Goal: Transaction & Acquisition: Purchase product/service

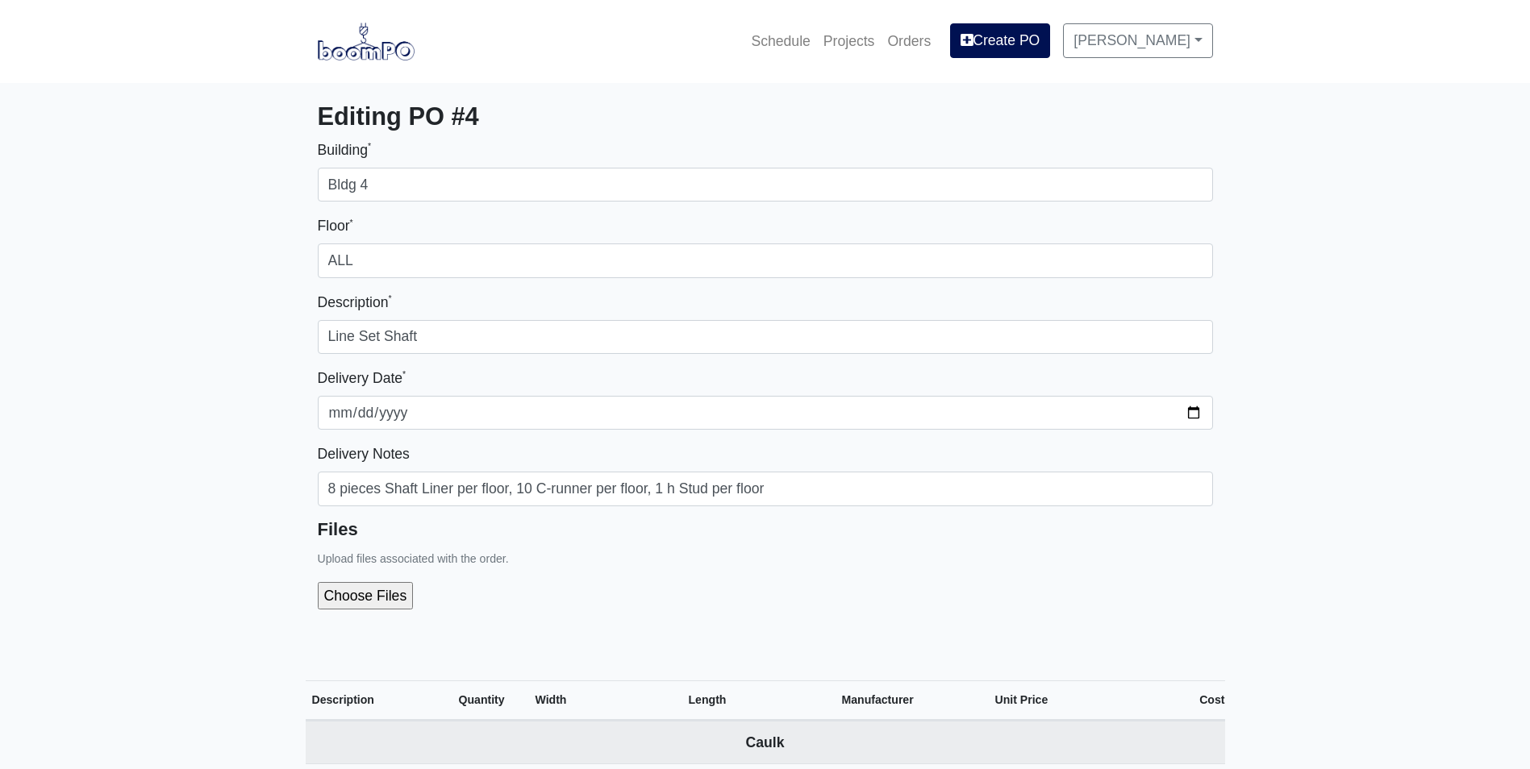
select select
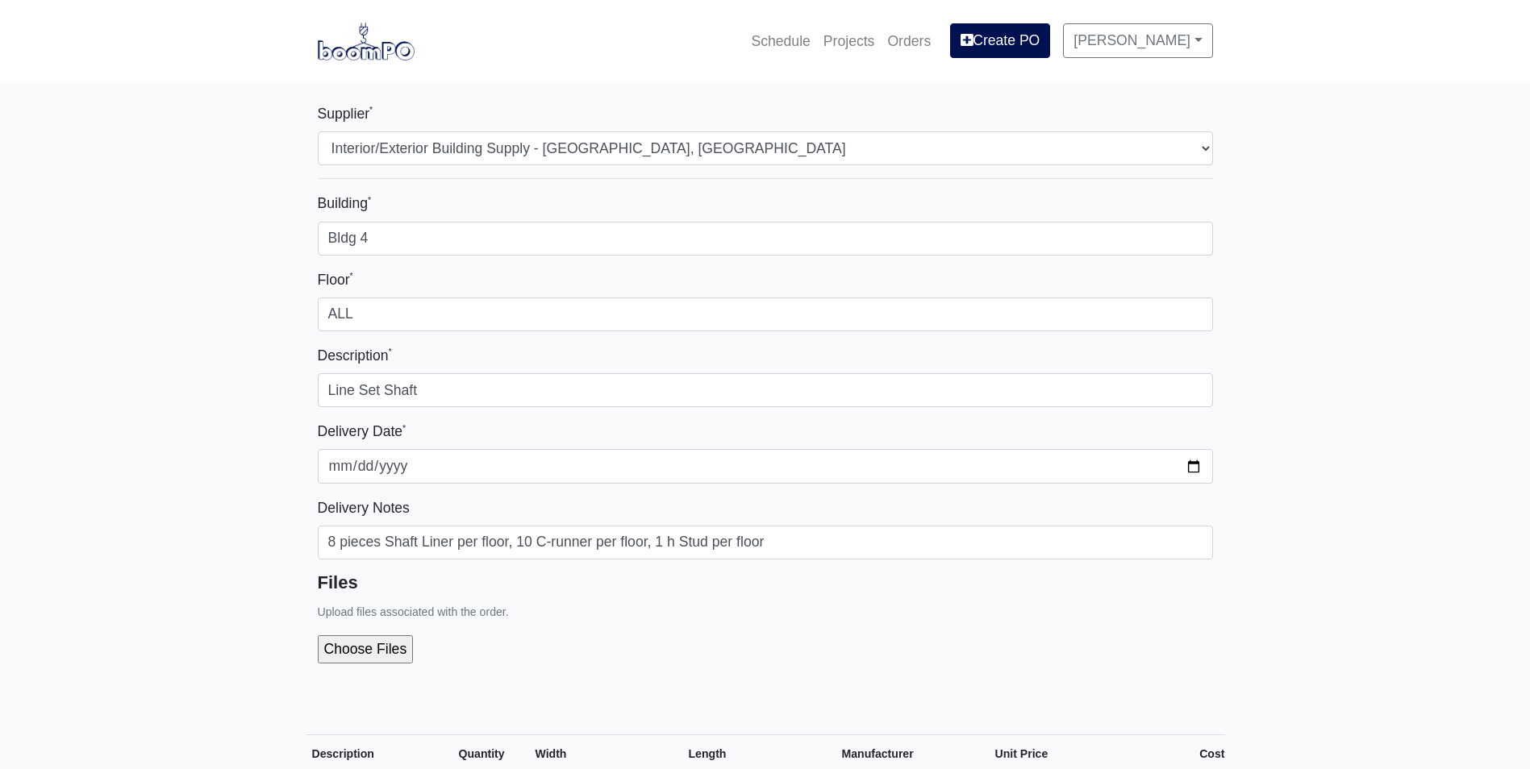
select select "861"
select select
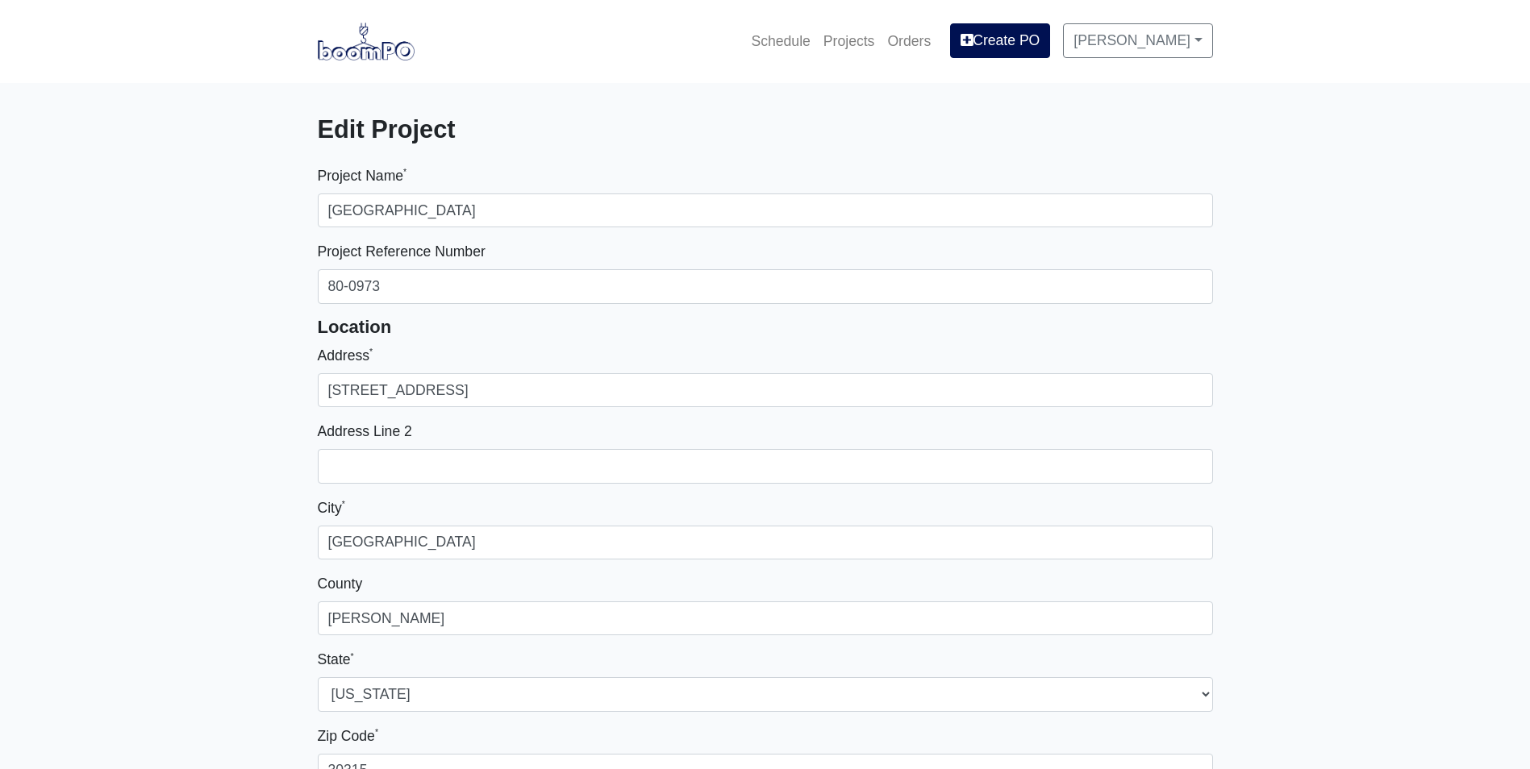
select select
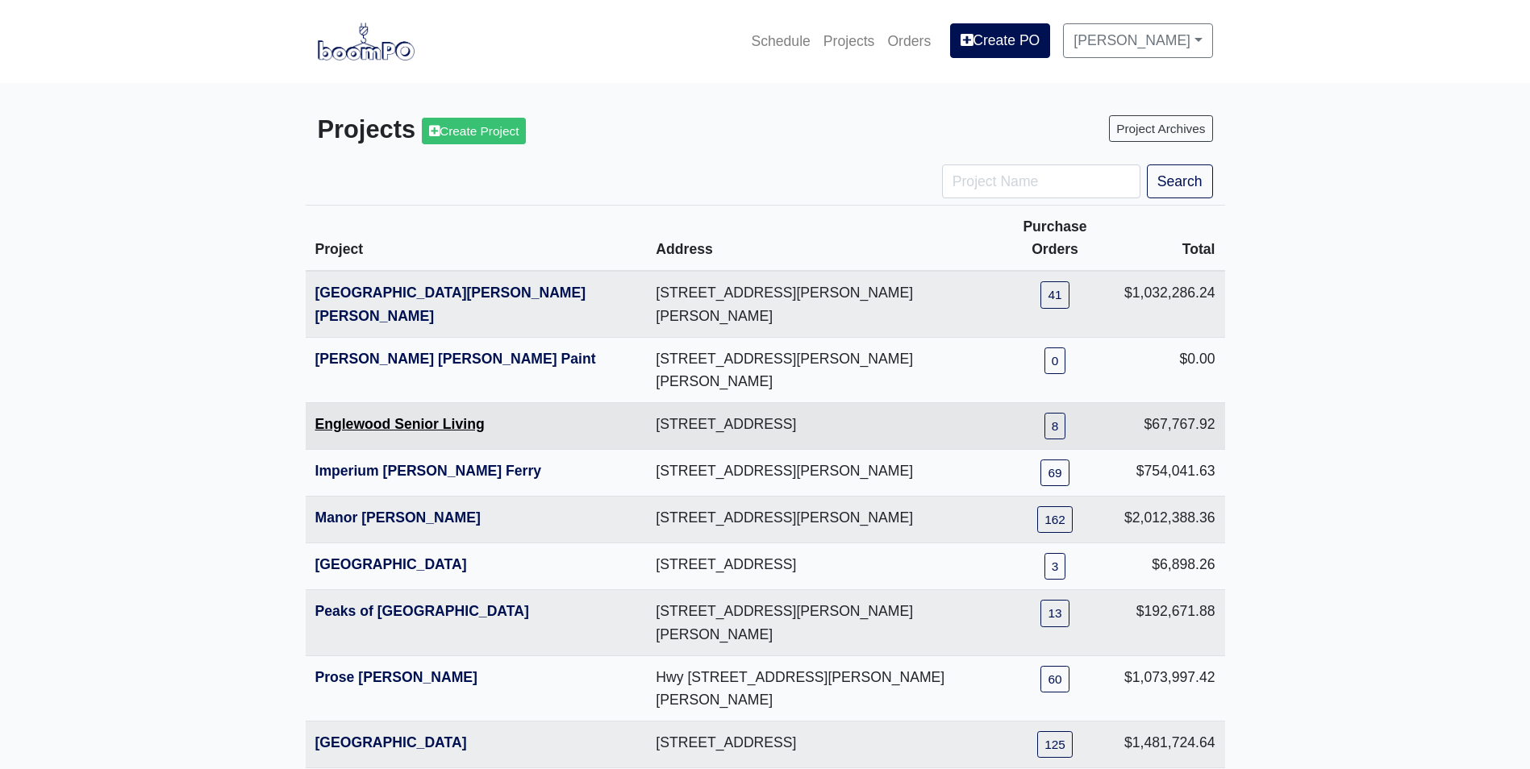
click at [328, 416] on link "Englewood Senior Living" at bounding box center [399, 424] width 169 height 16
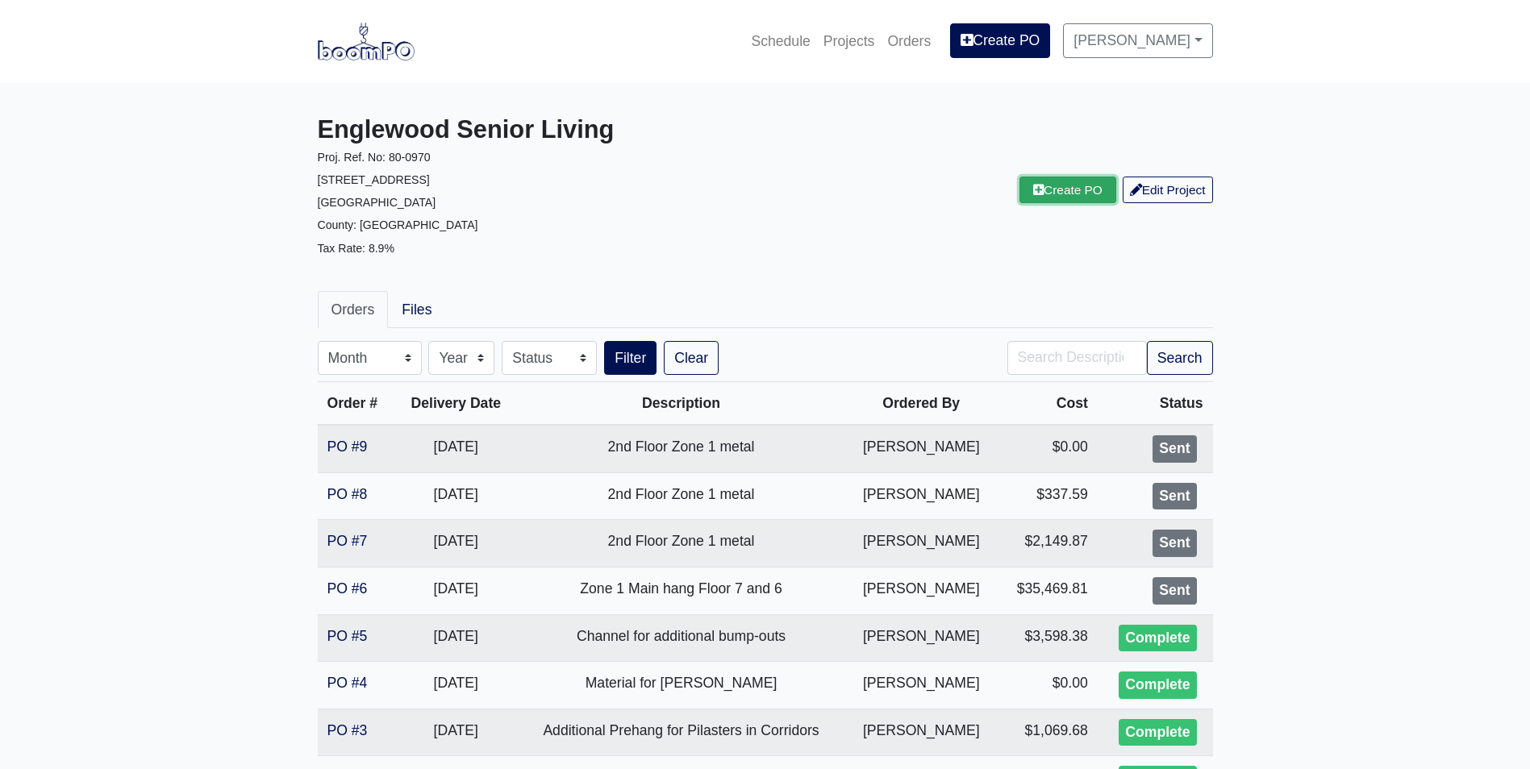
click at [1036, 189] on link "Create PO" at bounding box center [1067, 190] width 97 height 27
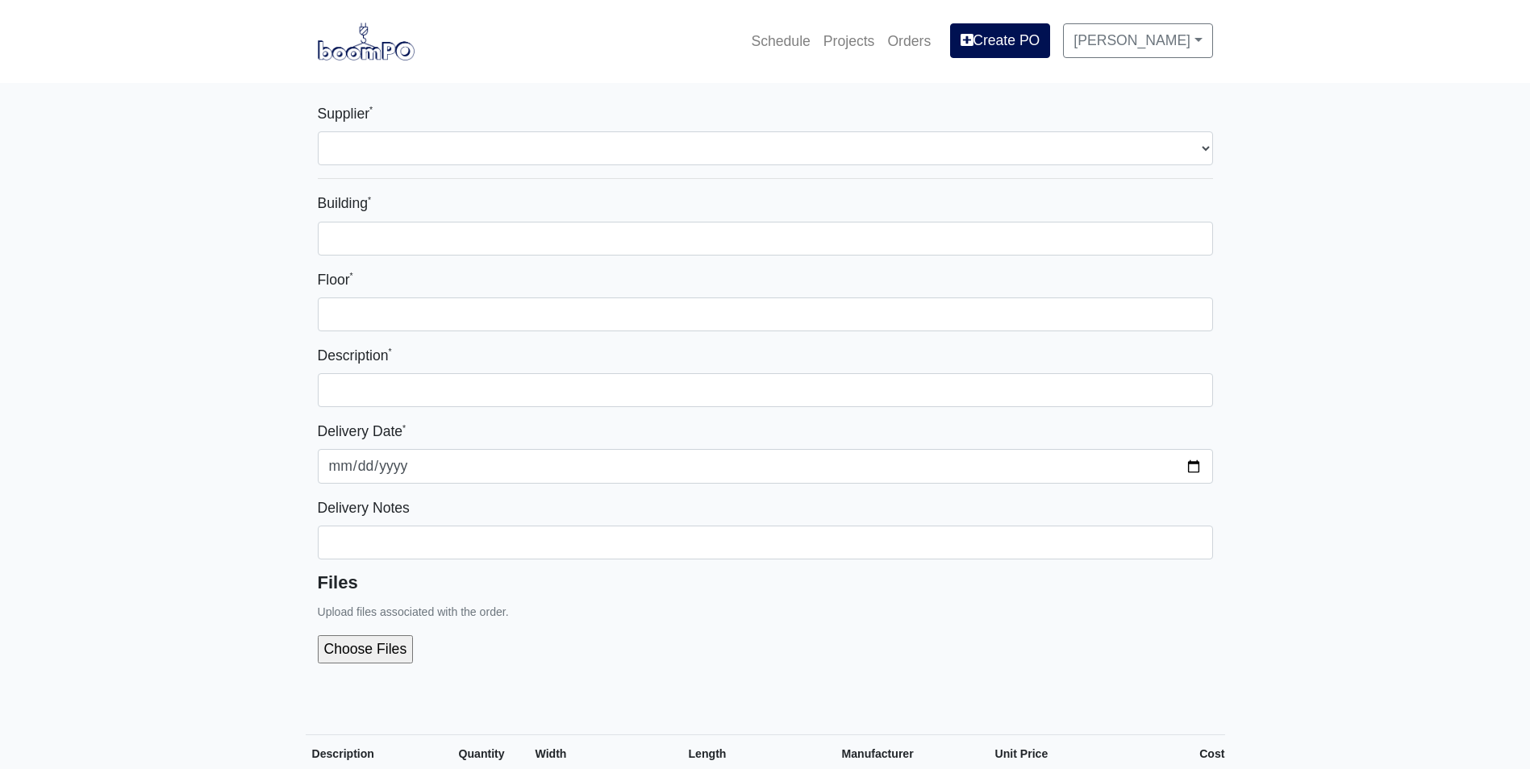
select select
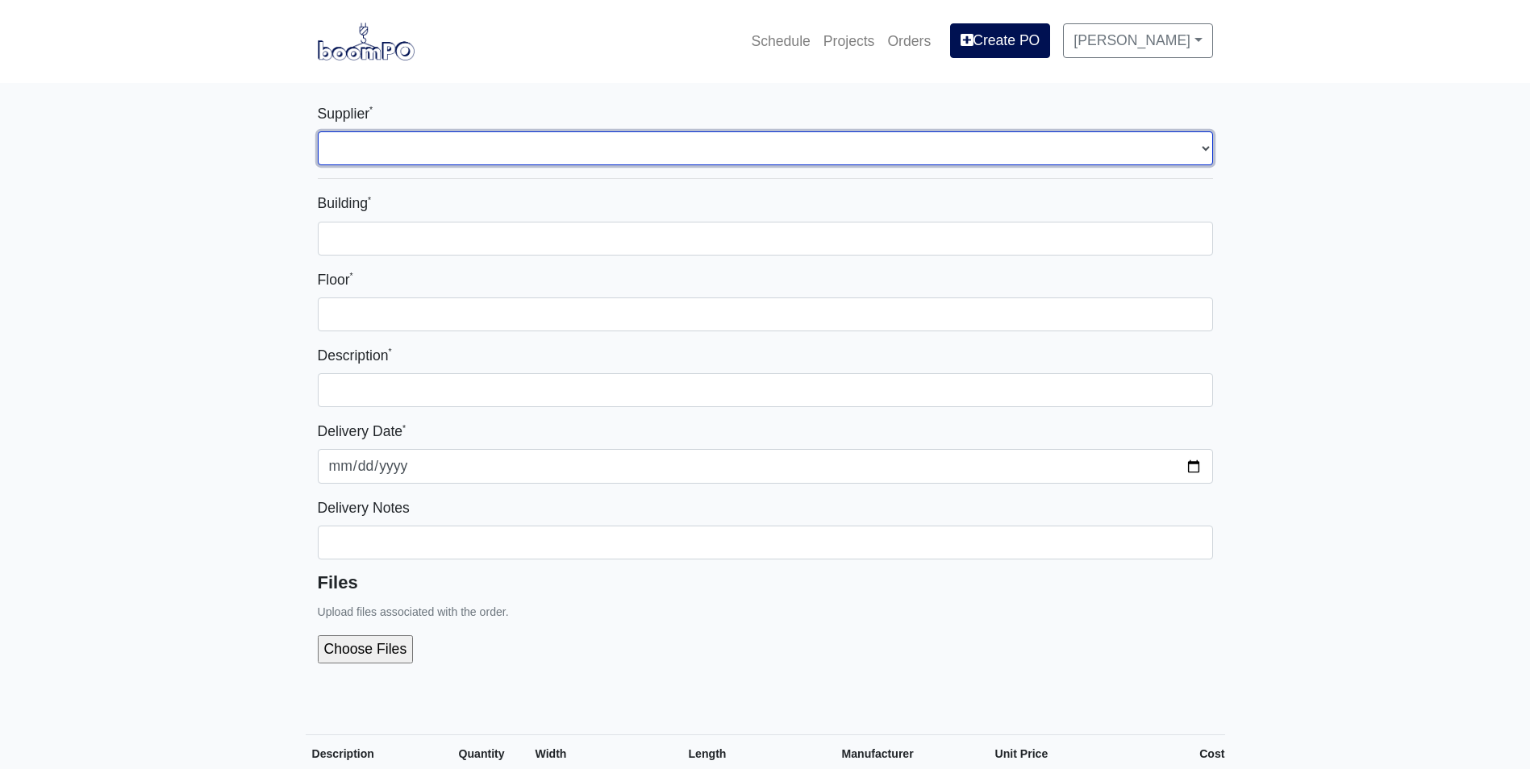
click at [357, 139] on select "Select one... L&W Supply - [GEOGRAPHIC_DATA], [GEOGRAPHIC_DATA]" at bounding box center [765, 148] width 895 height 34
select select "1"
click at [318, 131] on select "Select one... L&W Supply - [GEOGRAPHIC_DATA], [GEOGRAPHIC_DATA]" at bounding box center [765, 148] width 895 height 34
select select
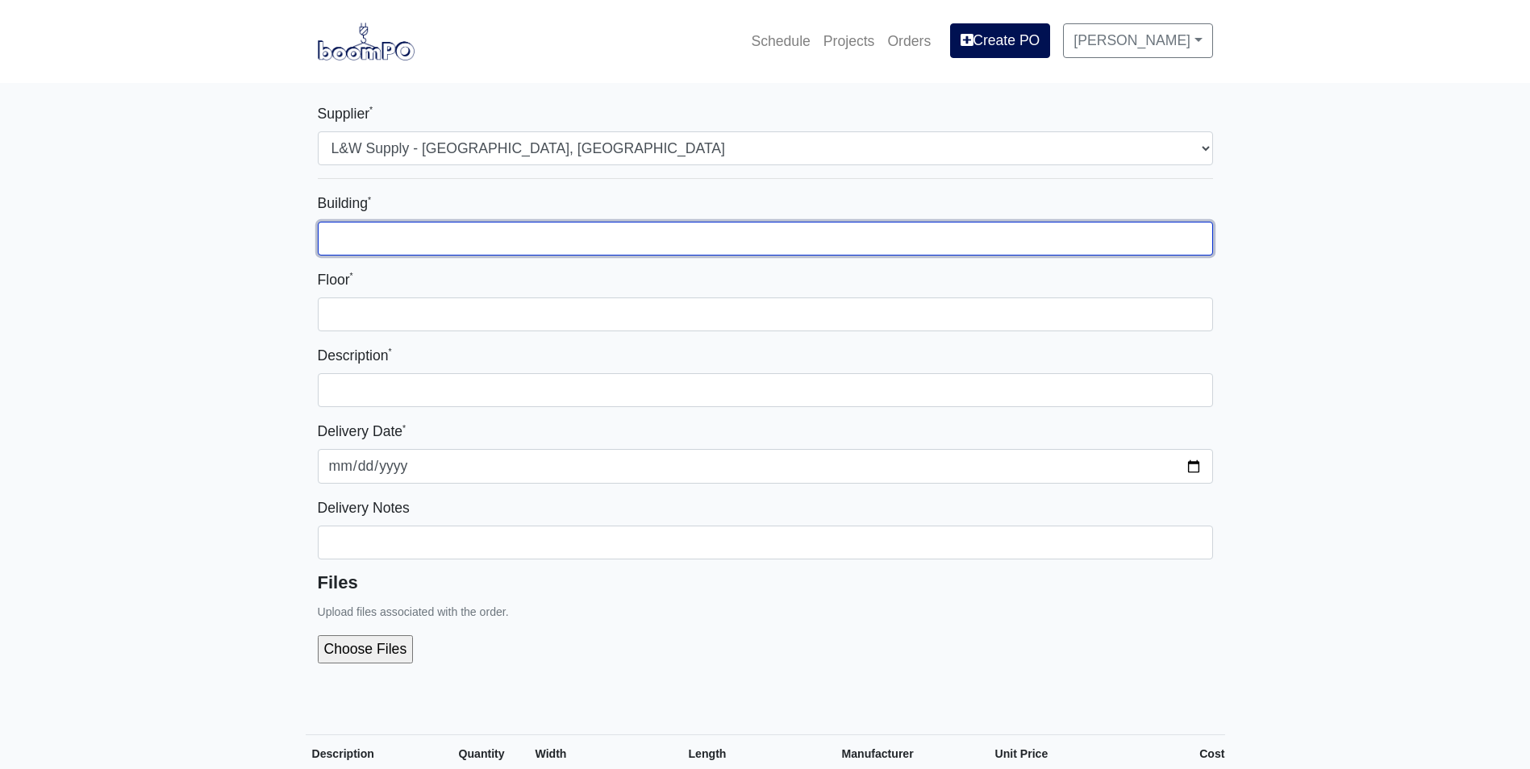
click at [348, 227] on input "Building *" at bounding box center [765, 239] width 895 height 34
type input "Zone 1"
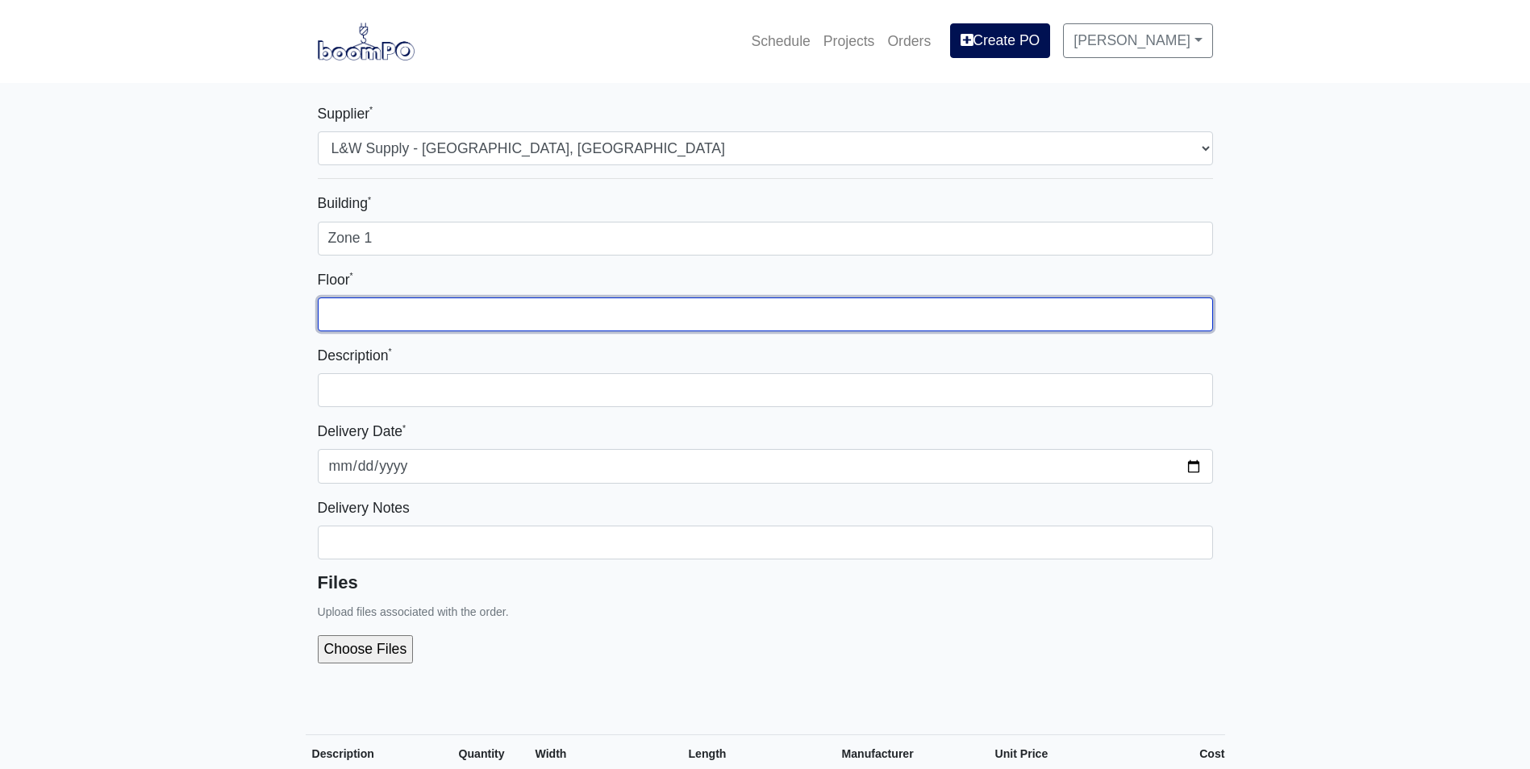
click at [355, 314] on input "Floor *" at bounding box center [765, 315] width 895 height 34
type input "6"
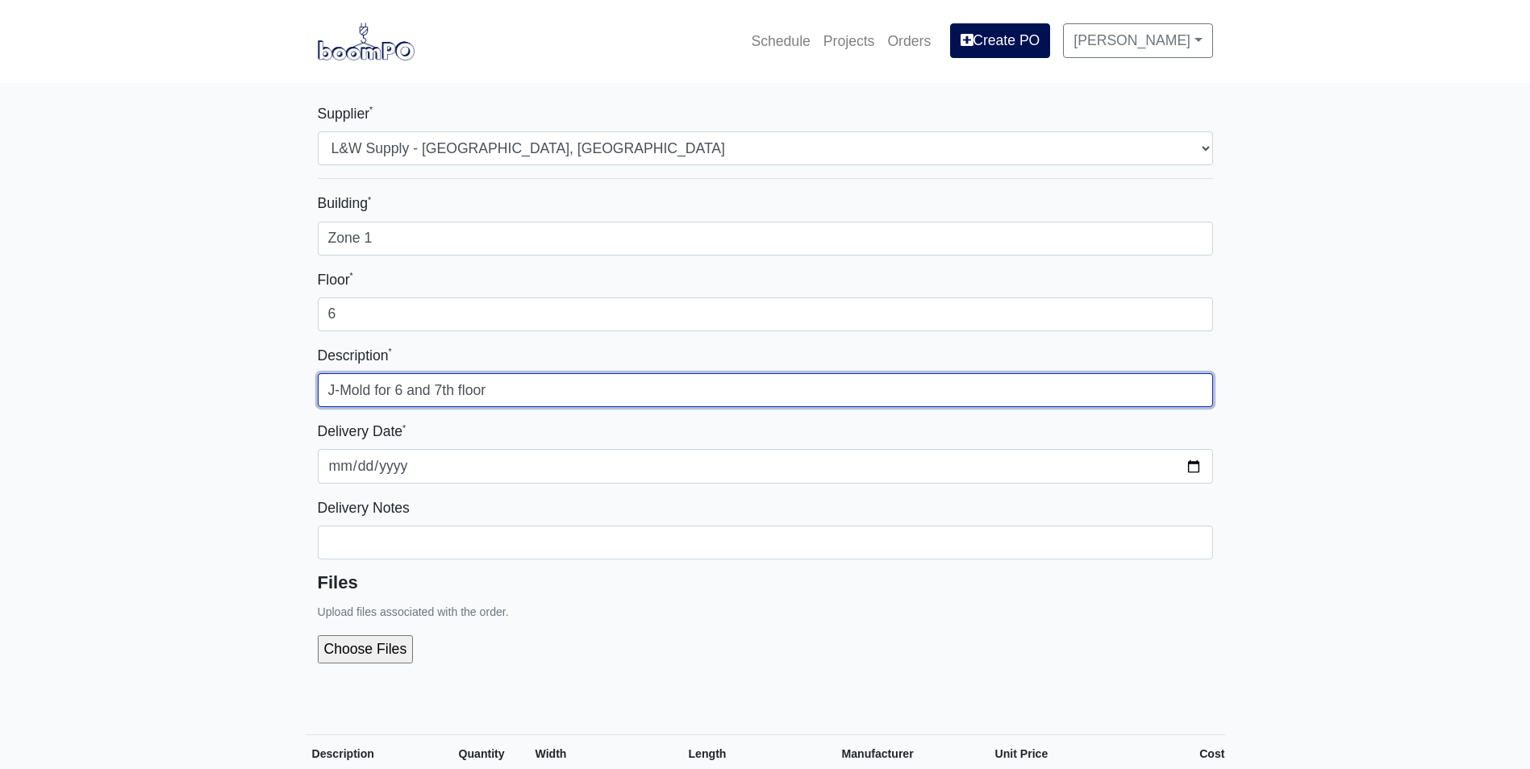
type input "J-Mold for 6 and 7th floor"
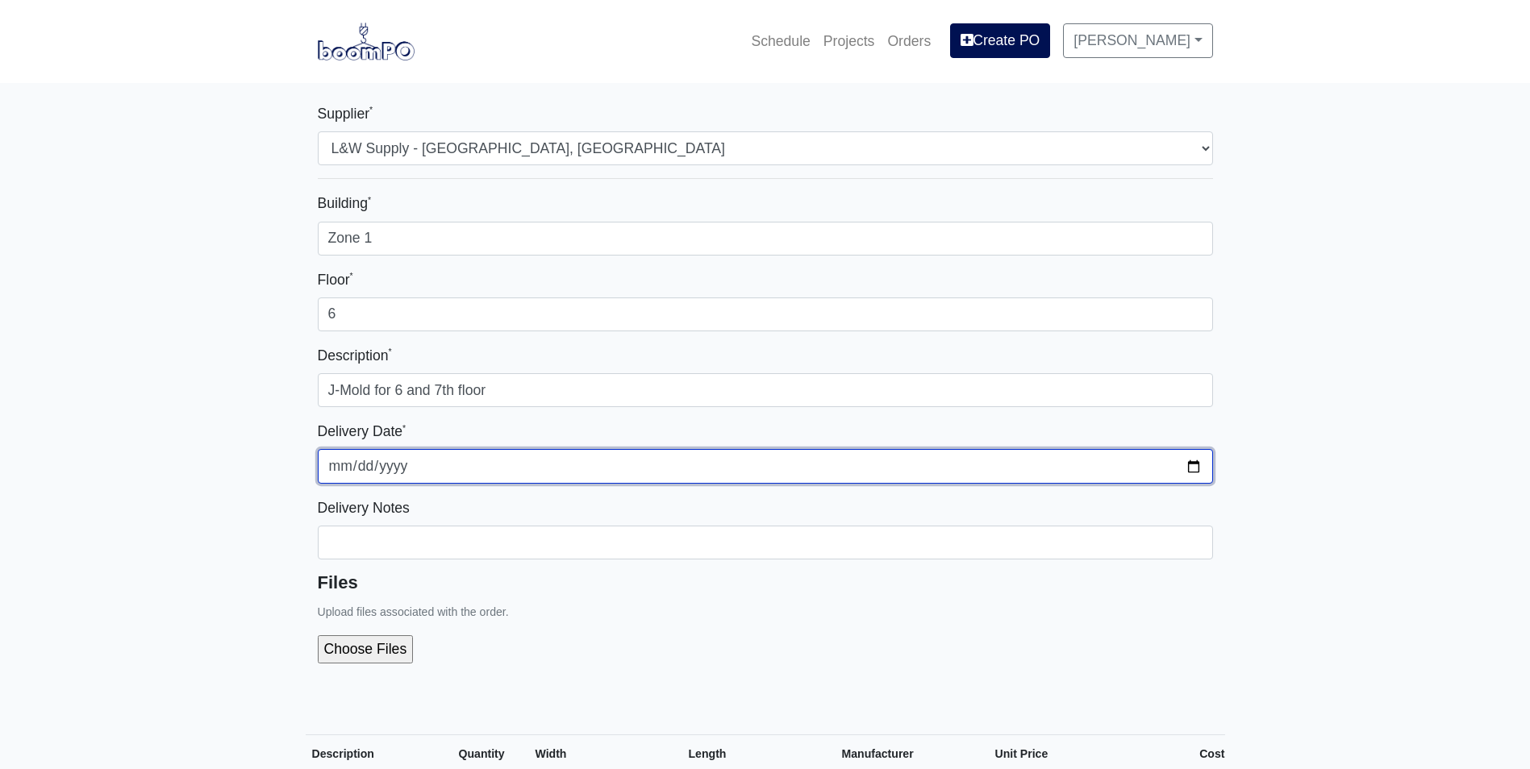
click at [1189, 468] on input "[DATE]" at bounding box center [765, 466] width 895 height 34
type input "[DATE]"
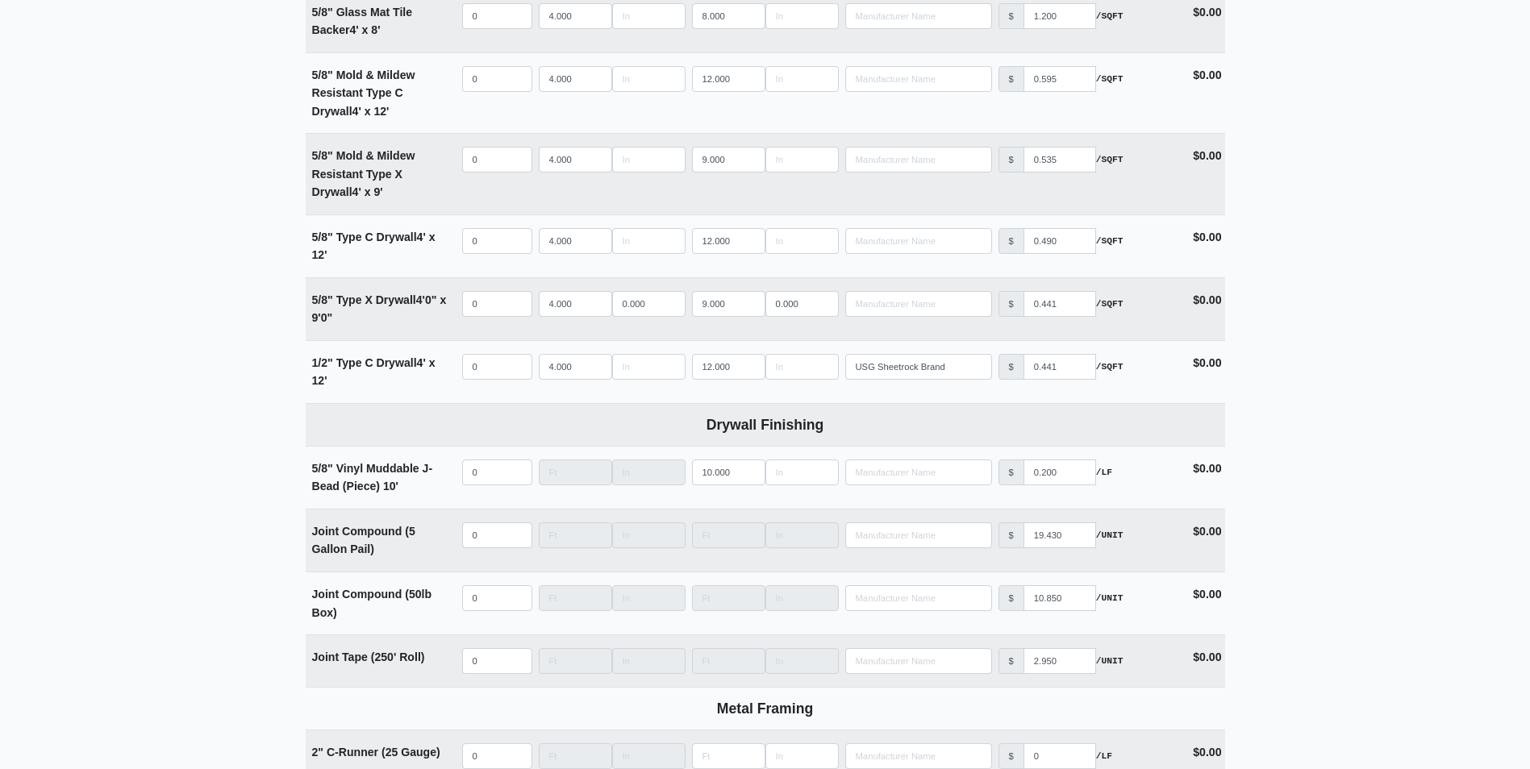
scroll to position [1129, 0]
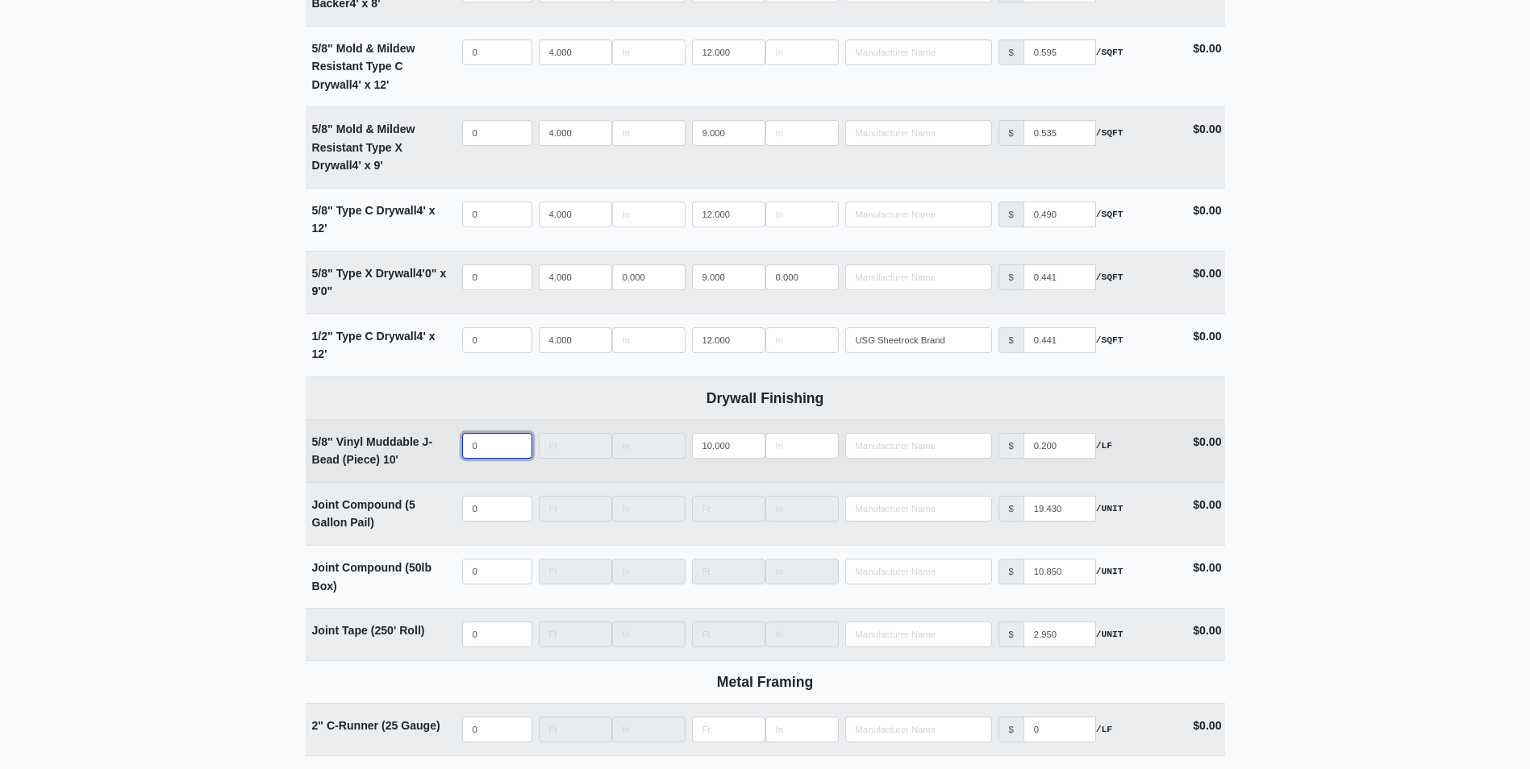
select select
click at [478, 449] on input "quantity" at bounding box center [497, 446] width 70 height 26
type input "1"
select select
type input "10"
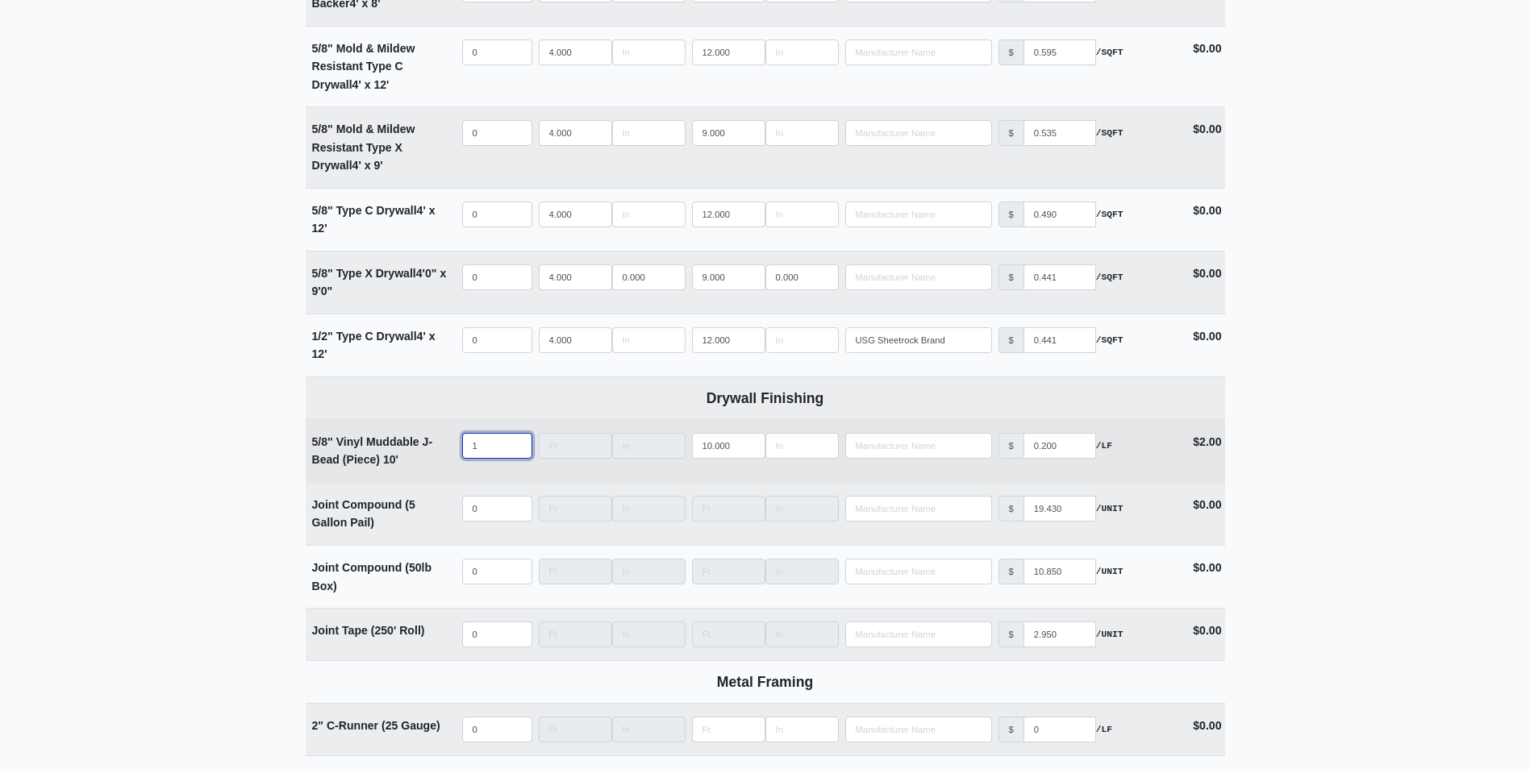
select select
type input "100"
select select
type input "100"
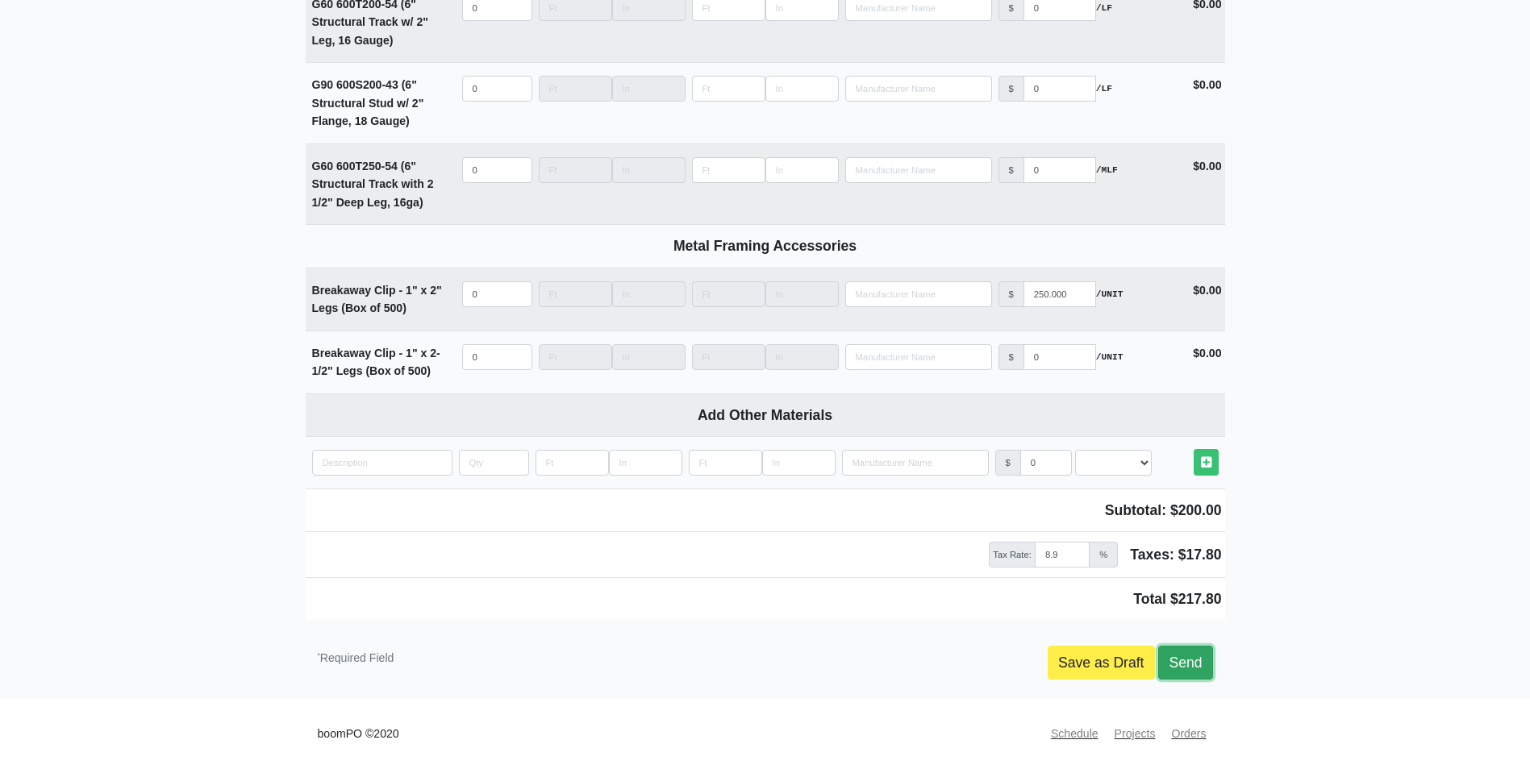
click at [1180, 655] on link "Send" at bounding box center [1185, 663] width 54 height 34
type input "[DATE]"
